Goal: Navigation & Orientation: Find specific page/section

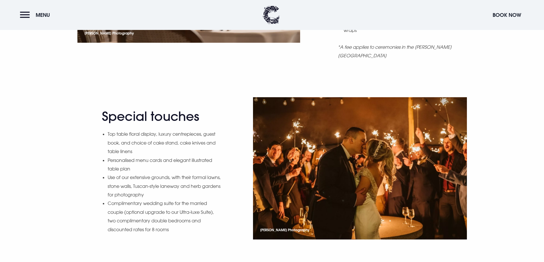
scroll to position [743, 0]
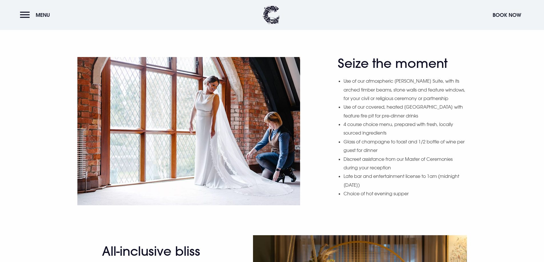
scroll to position [400, 0]
